Goal: Transaction & Acquisition: Download file/media

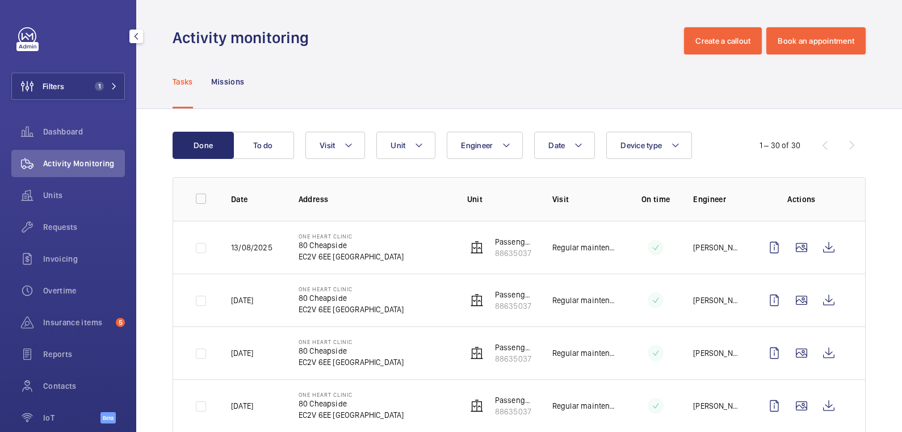
click at [76, 90] on button "Filters 1" at bounding box center [67, 86] width 113 height 27
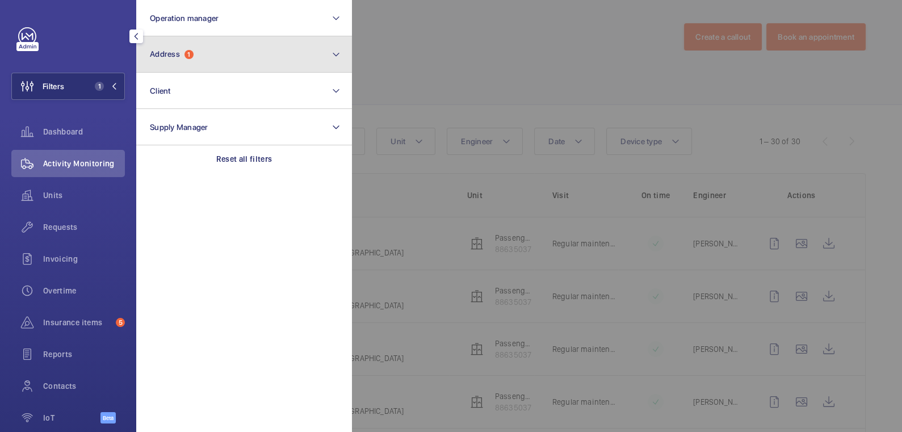
click at [241, 61] on button "Address 1" at bounding box center [244, 54] width 216 height 36
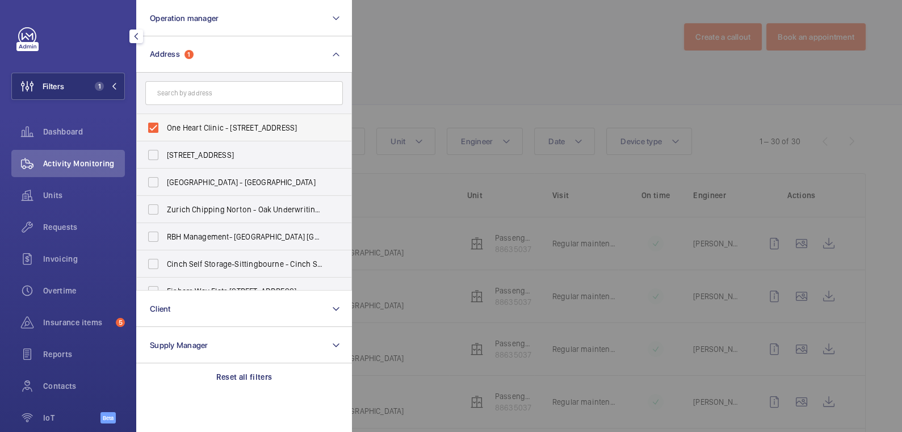
click at [195, 132] on span "One Heart Clinic - [STREET_ADDRESS]" at bounding box center [245, 127] width 156 height 11
click at [165, 132] on input "One Heart Clinic - [STREET_ADDRESS]" at bounding box center [153, 127] width 23 height 23
checkbox input "false"
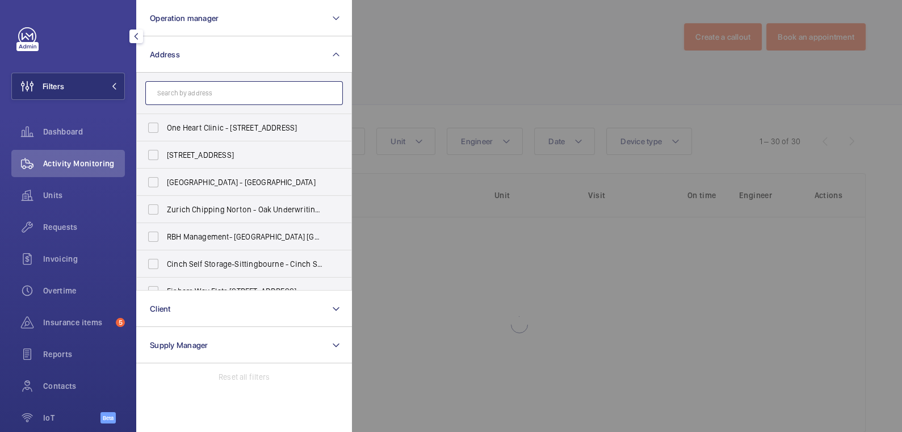
click at [206, 92] on input "text" at bounding box center [243, 93] width 197 height 24
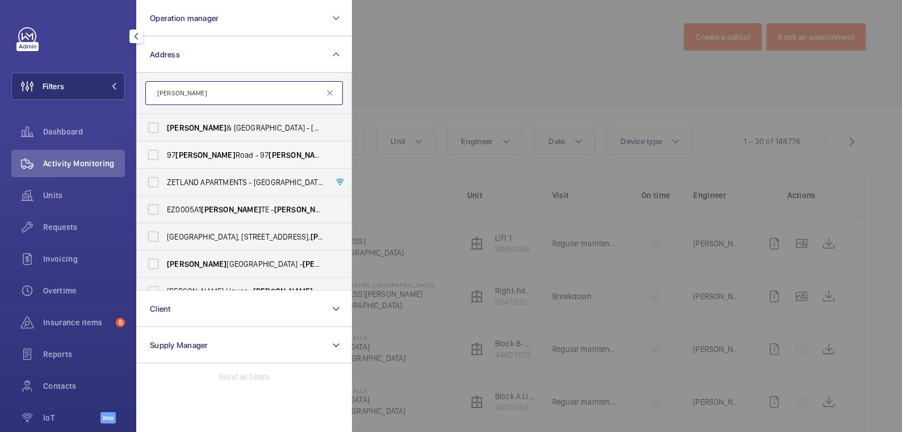
type input "[PERSON_NAME]"
click at [205, 152] on span "[PERSON_NAME]" at bounding box center [205, 154] width 60 height 9
click at [165, 152] on input "[STREET_ADDRESS][PERSON_NAME][PERSON_NAME]" at bounding box center [153, 155] width 23 height 23
checkbox input "true"
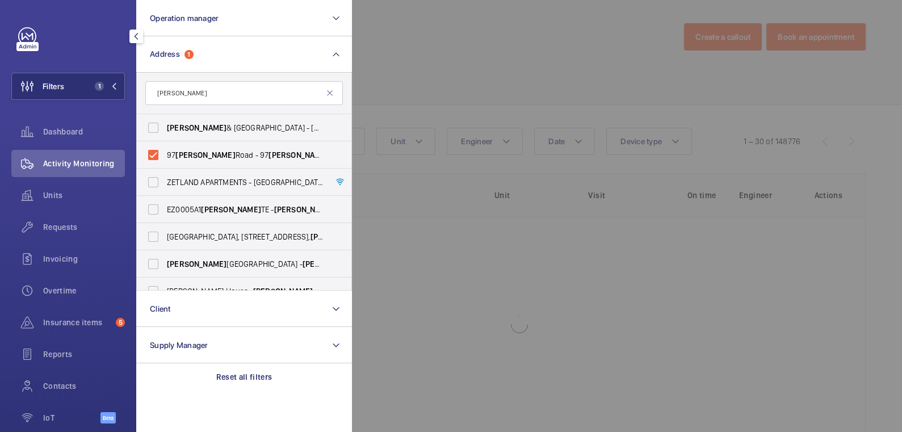
click at [428, 61] on div at bounding box center [803, 216] width 902 height 432
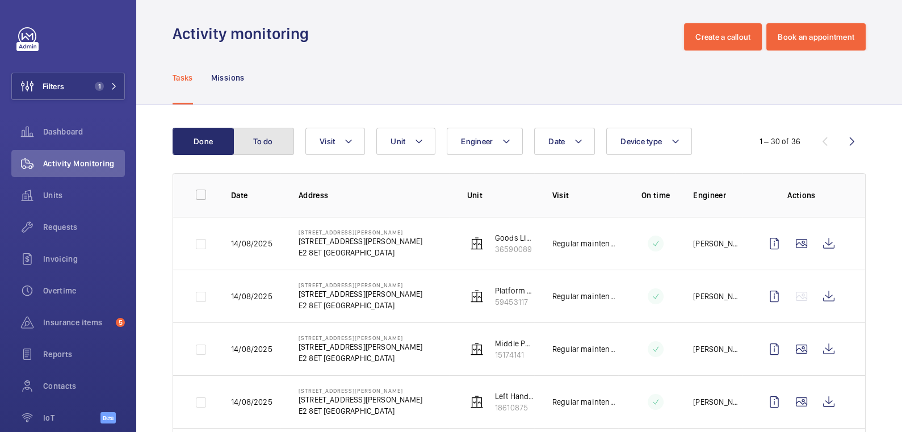
click at [262, 142] on button "To do" at bounding box center [263, 141] width 61 height 27
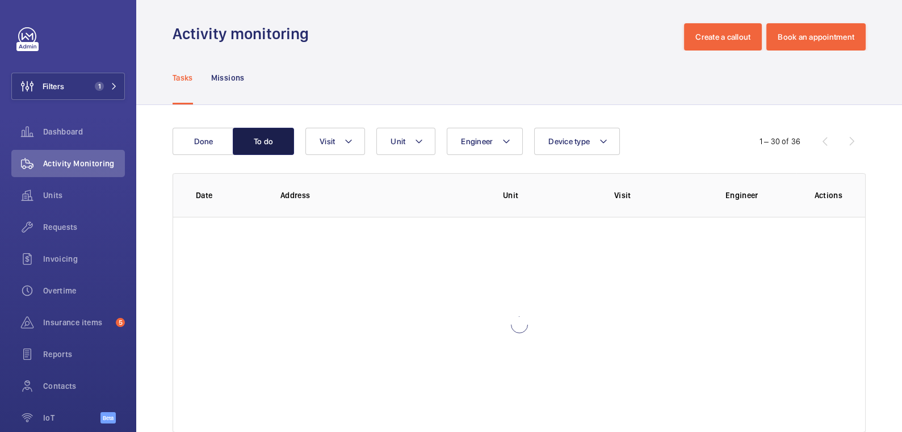
click at [262, 142] on button "To do" at bounding box center [263, 141] width 61 height 27
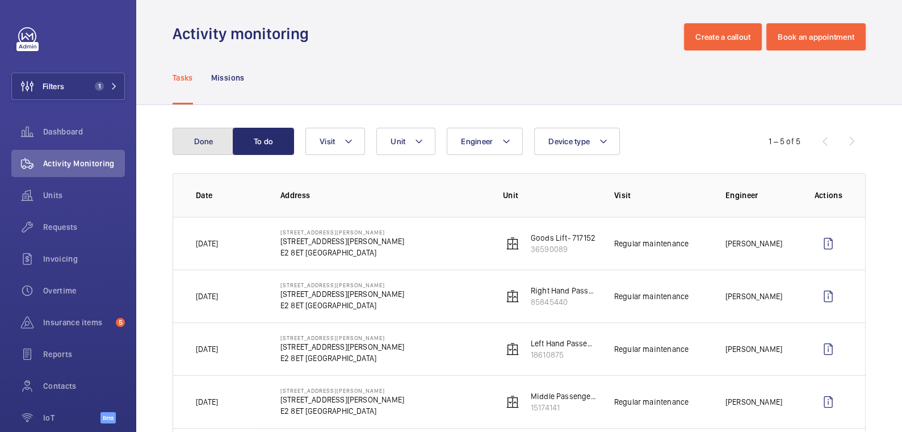
click at [212, 146] on button "Done" at bounding box center [202, 141] width 61 height 27
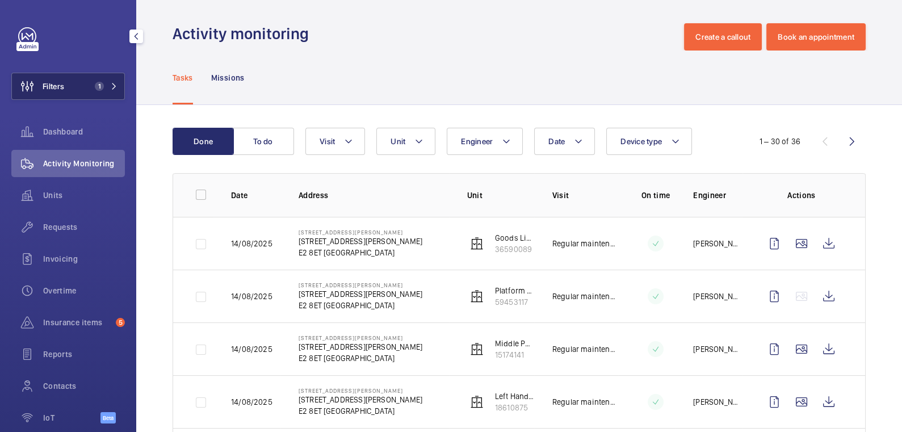
click at [68, 88] on button "Filters 1" at bounding box center [67, 86] width 113 height 27
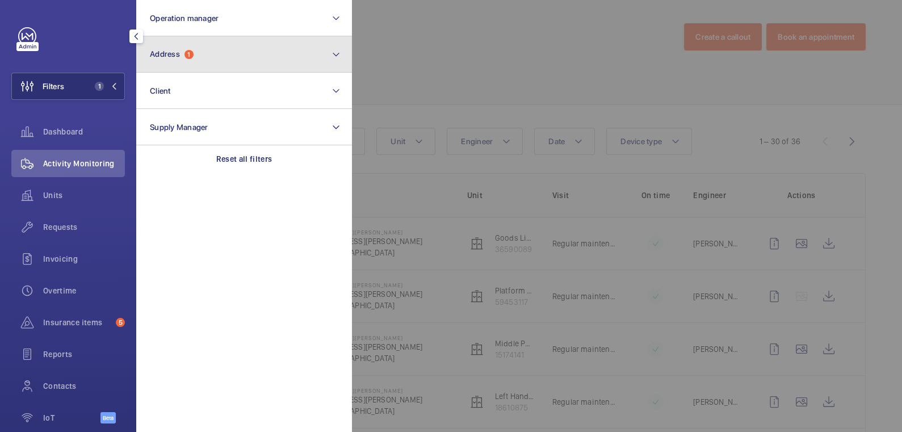
click at [252, 54] on button "Address 1" at bounding box center [244, 54] width 216 height 36
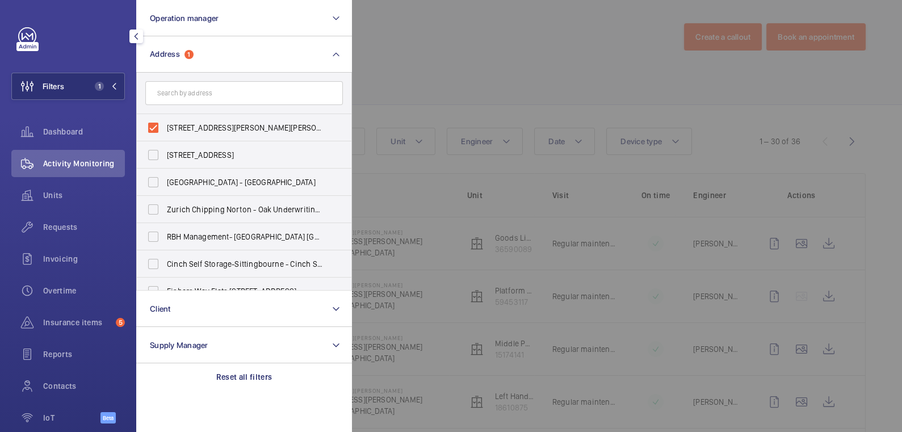
drag, startPoint x: 197, startPoint y: 128, endPoint x: 215, endPoint y: 107, distance: 27.3
click at [197, 127] on span "[STREET_ADDRESS][PERSON_NAME][PERSON_NAME]" at bounding box center [245, 127] width 156 height 11
click at [165, 127] on input "[STREET_ADDRESS][PERSON_NAME][PERSON_NAME]" at bounding box center [153, 127] width 23 height 23
checkbox input "false"
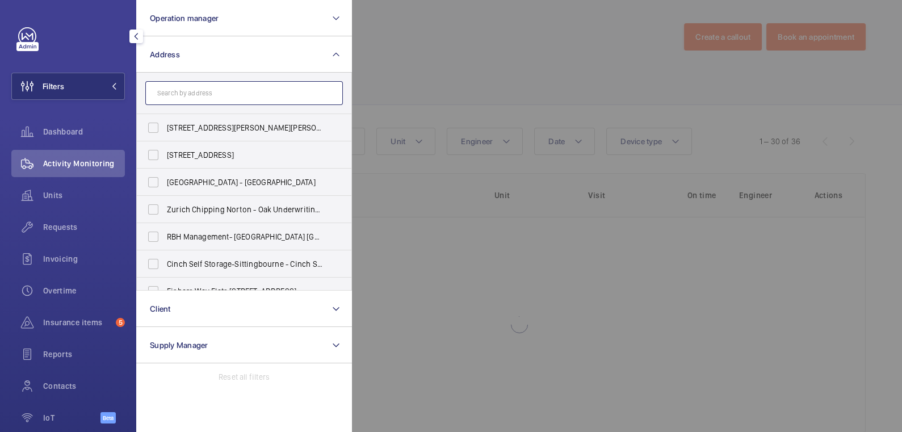
click at [215, 104] on input "text" at bounding box center [243, 93] width 197 height 24
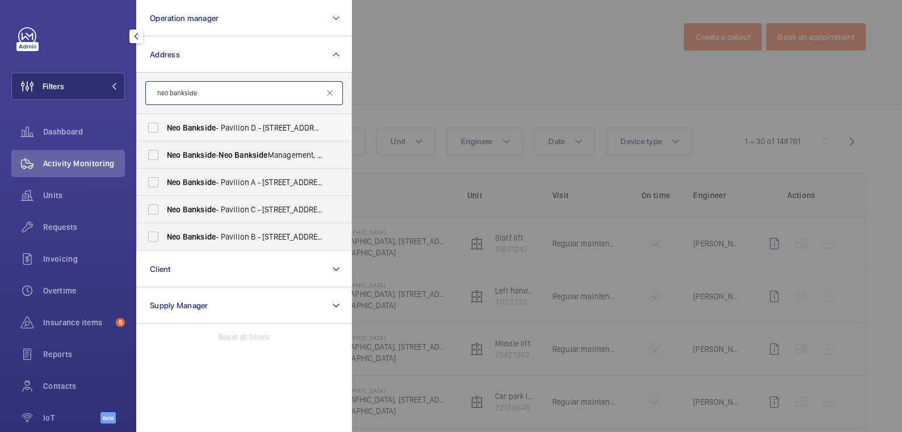
type input "neo bankside"
click at [279, 124] on span "Neo Bankside - Pavilion D - [STREET_ADDRESS][PERSON_NAME]" at bounding box center [245, 127] width 156 height 11
click at [165, 124] on input "Neo Bankside - Pavilion D - [STREET_ADDRESS][PERSON_NAME]" at bounding box center [153, 127] width 23 height 23
checkbox input "true"
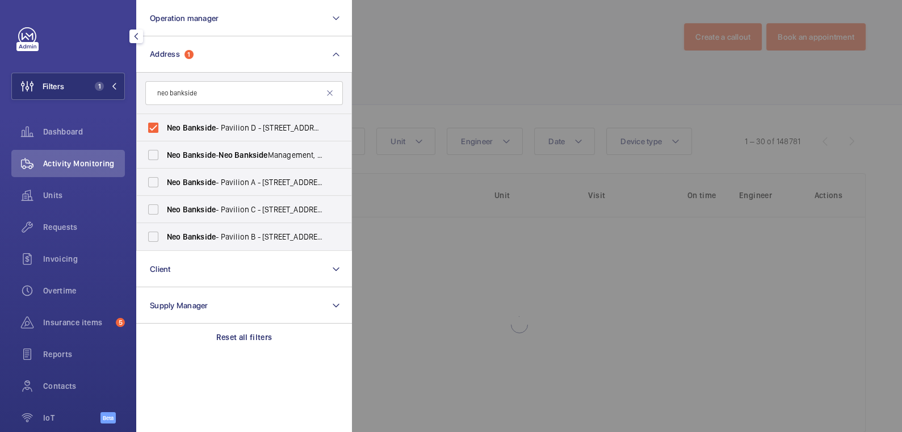
click at [503, 52] on div at bounding box center [803, 216] width 902 height 432
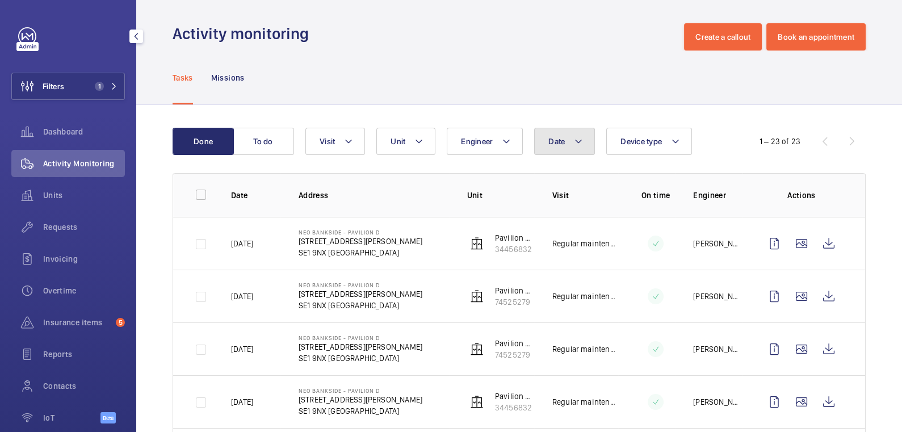
click at [557, 142] on span "Date" at bounding box center [556, 141] width 16 height 9
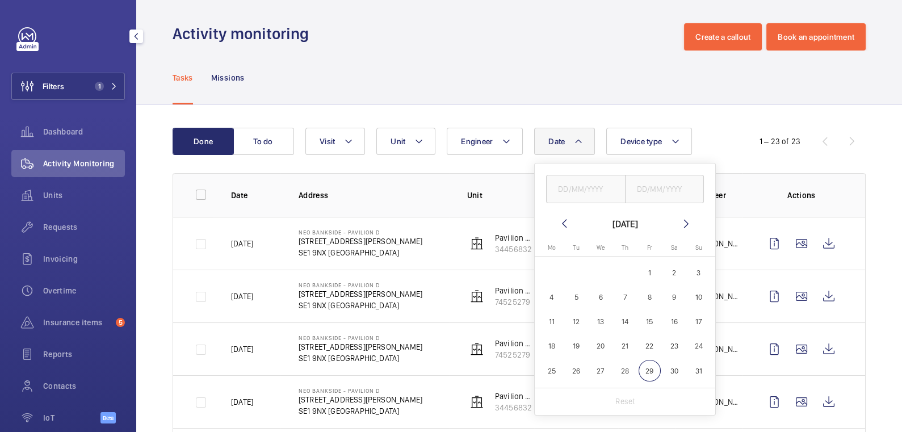
click at [650, 369] on span "29" at bounding box center [649, 371] width 22 height 22
type input "[DATE]"
click at [652, 200] on input "text" at bounding box center [664, 189] width 79 height 28
click at [647, 367] on span "29" at bounding box center [649, 371] width 22 height 22
type input "[DATE]"
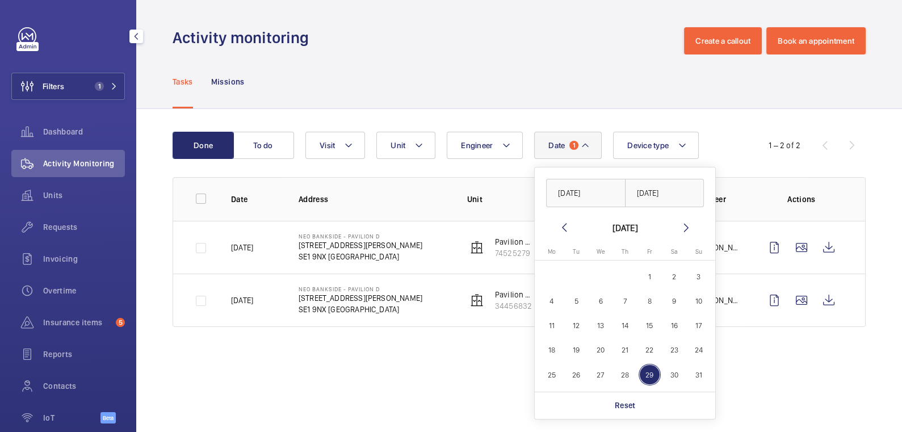
click at [537, 74] on div "Tasks Missions" at bounding box center [518, 81] width 693 height 54
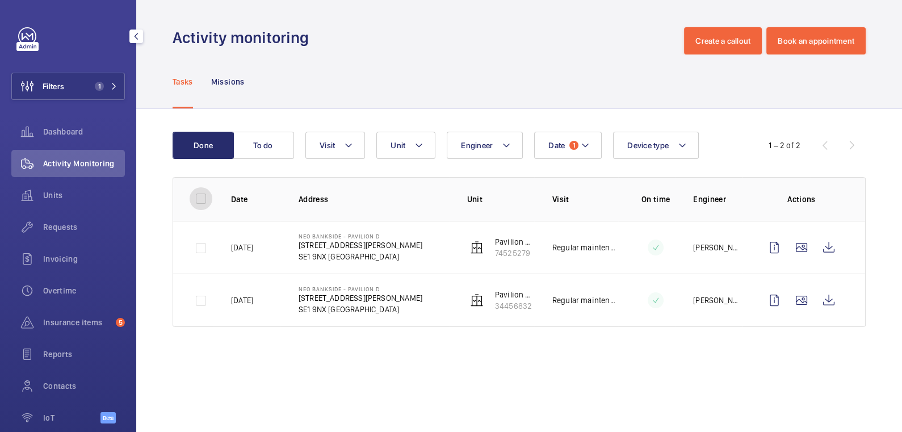
click at [193, 195] on input "checkbox" at bounding box center [200, 198] width 23 height 23
checkbox input "true"
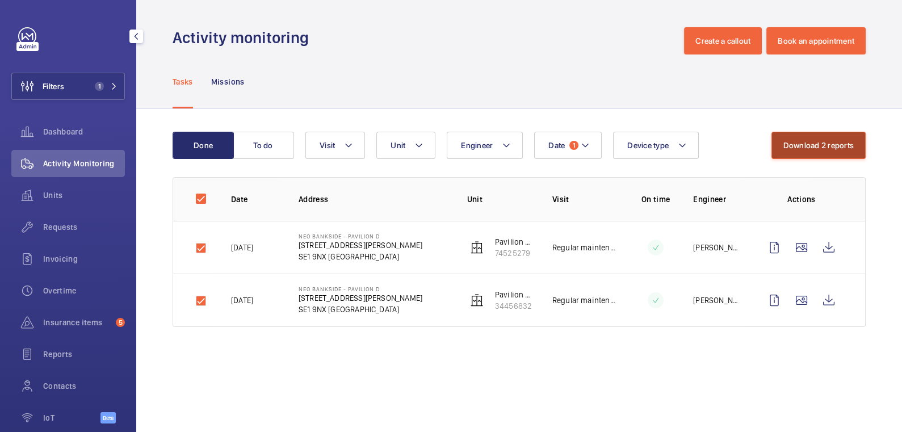
click at [792, 149] on button "Download 2 reports" at bounding box center [818, 145] width 95 height 27
